Goal: Task Accomplishment & Management: Manage account settings

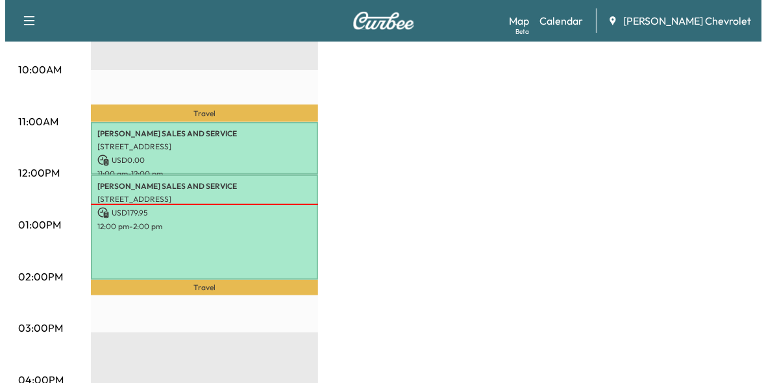
scroll to position [519, 0]
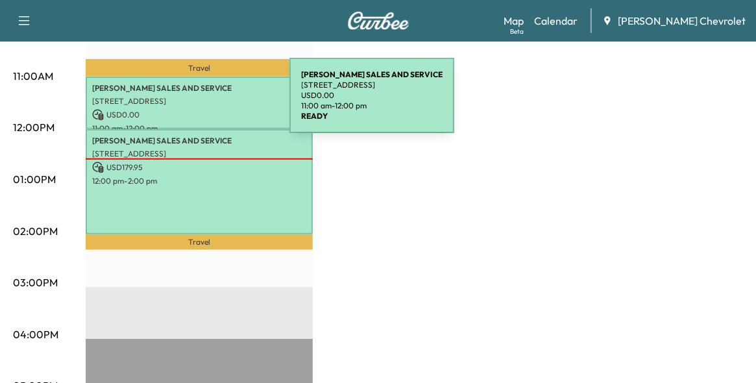
click at [192, 103] on div "[PERSON_NAME] SALES AND SERVICE [STREET_ADDRESS] USD 0.00 11:00 am - 12:00 pm" at bounding box center [199, 103] width 227 height 53
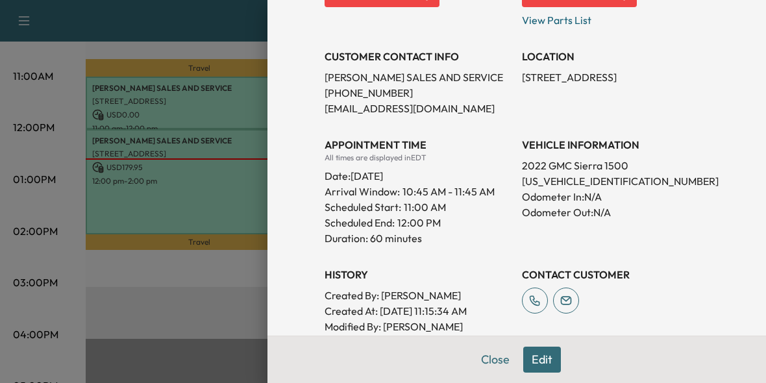
scroll to position [260, 0]
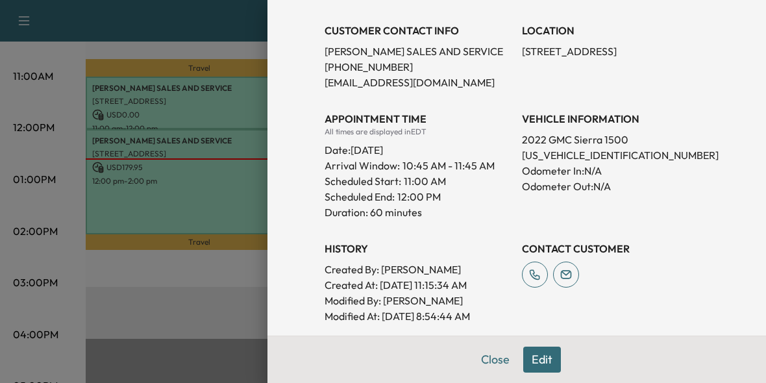
click at [529, 361] on button "Edit" at bounding box center [542, 360] width 38 height 26
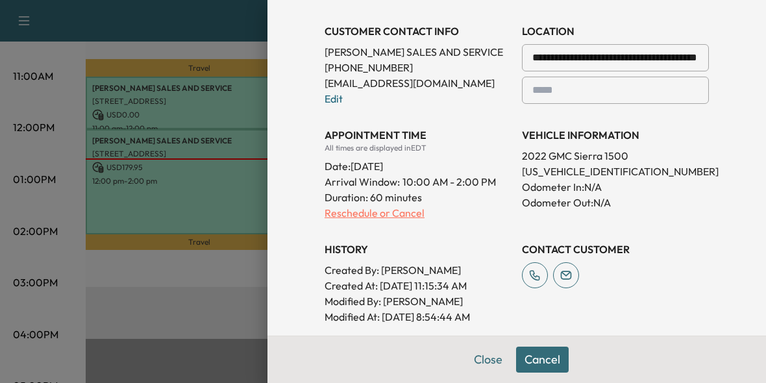
click at [350, 212] on p "Reschedule or Cancel" at bounding box center [417, 213] width 187 height 16
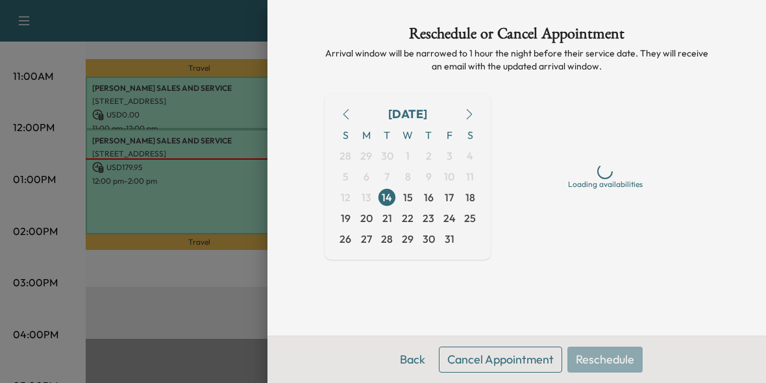
scroll to position [0, 0]
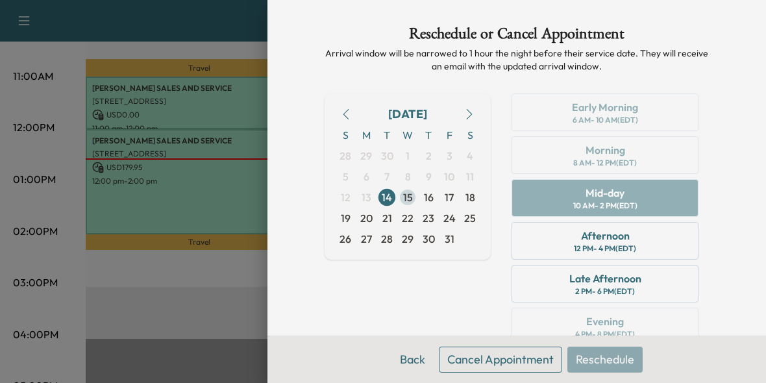
click at [403, 197] on span "15" at bounding box center [408, 197] width 10 height 16
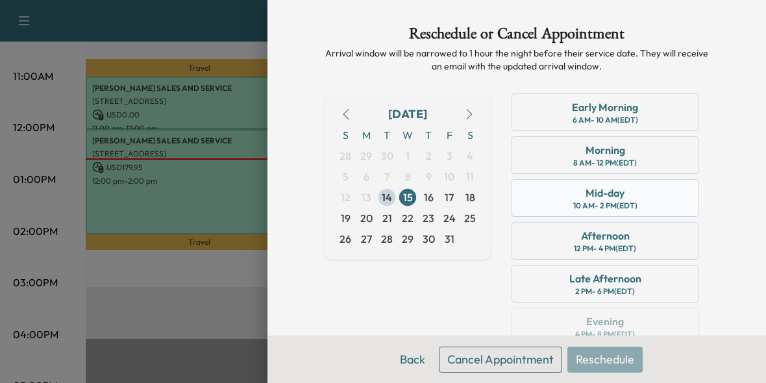
click at [588, 194] on div "Mid-day" at bounding box center [604, 193] width 39 height 16
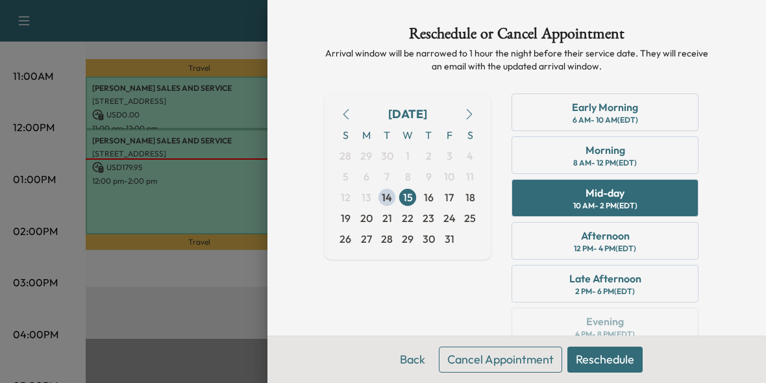
click at [600, 361] on button "Reschedule" at bounding box center [604, 360] width 75 height 26
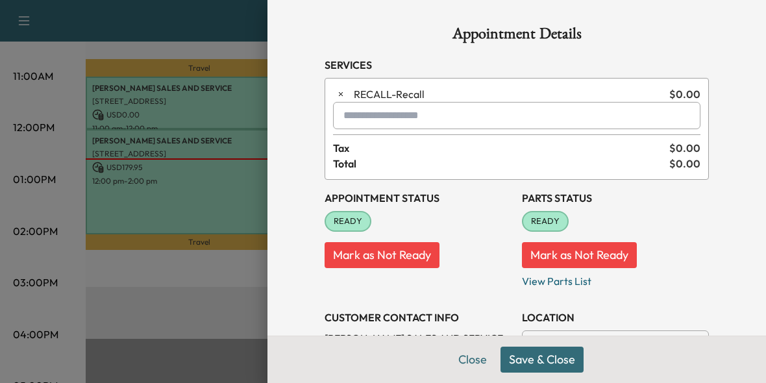
click at [529, 359] on button "Save & Close" at bounding box center [541, 360] width 83 height 26
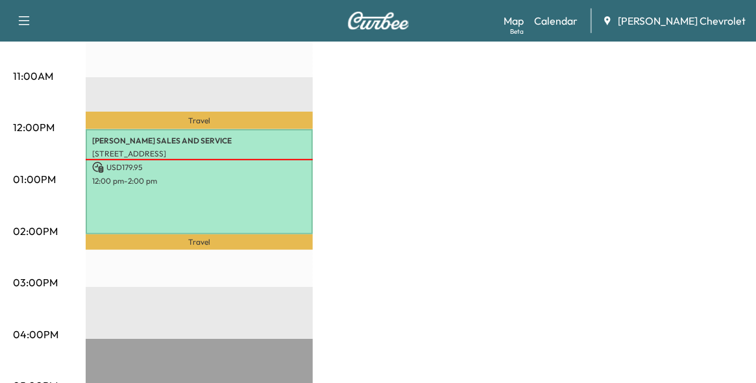
click at [210, 179] on p "12:00 pm - 2:00 pm" at bounding box center [199, 181] width 214 height 10
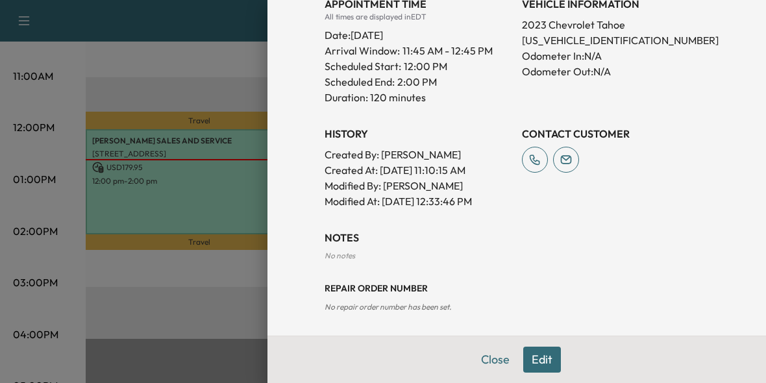
scroll to position [393, 0]
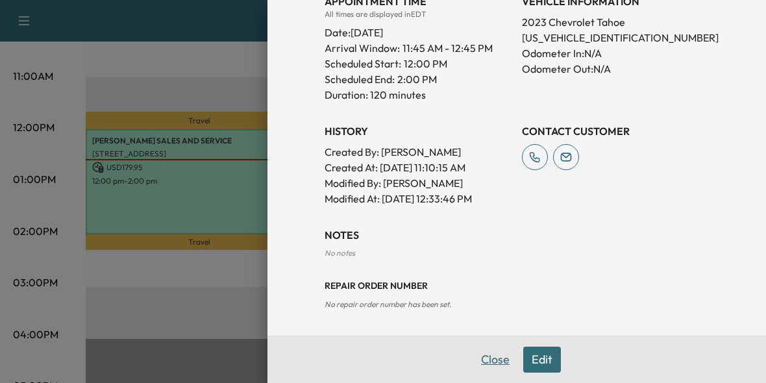
click at [484, 361] on button "Close" at bounding box center [494, 360] width 45 height 26
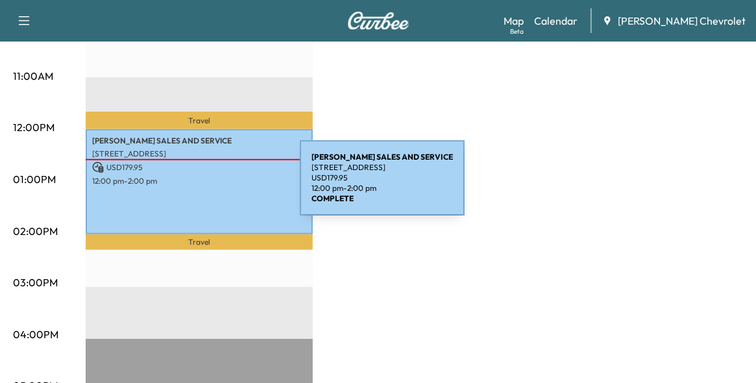
click at [202, 186] on div "[PERSON_NAME] SALES AND SERVICE [STREET_ADDRESS] USD 179.95 12:00 pm - 2:00 pm" at bounding box center [199, 181] width 227 height 105
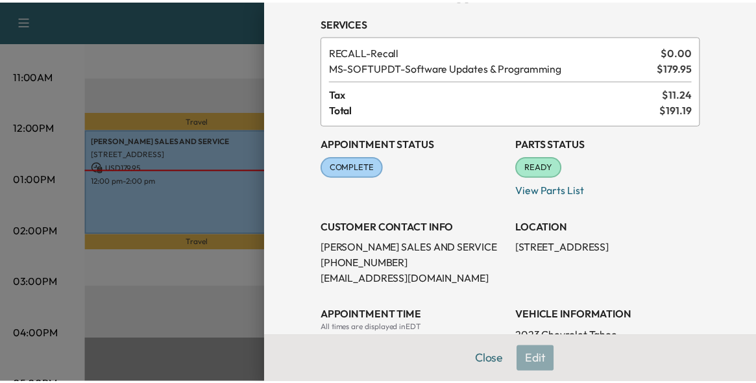
scroll to position [130, 0]
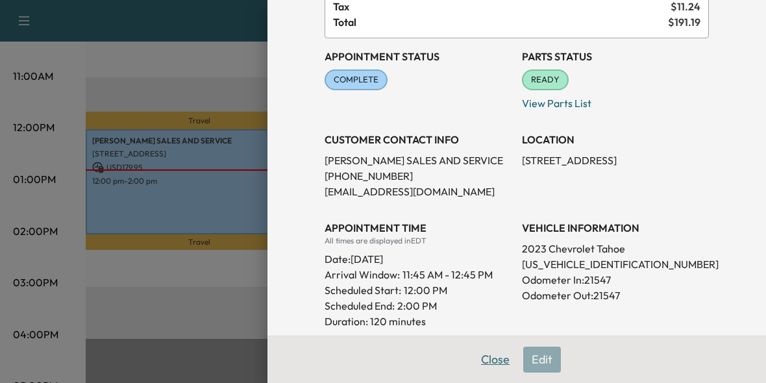
click at [491, 359] on button "Close" at bounding box center [494, 360] width 45 height 26
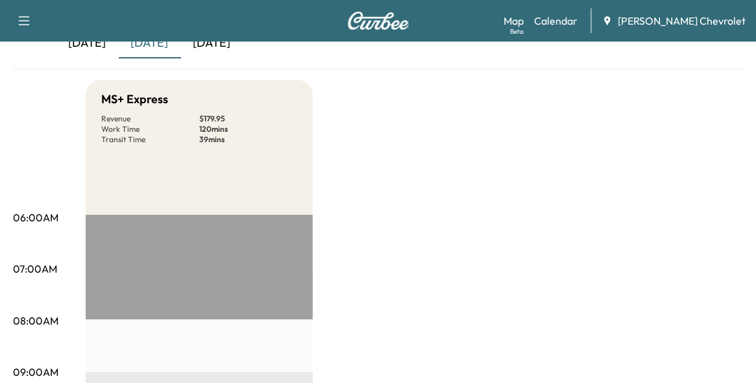
scroll to position [65, 0]
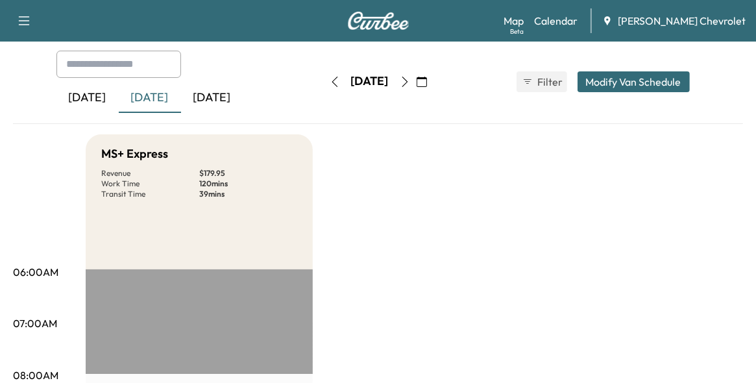
click at [217, 98] on div "[DATE]" at bounding box center [212, 98] width 62 height 30
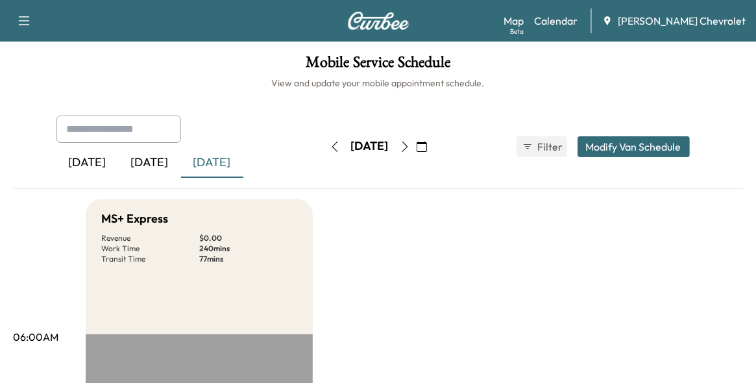
click at [147, 162] on div "[DATE]" at bounding box center [150, 163] width 62 height 30
